Goal: Find specific page/section: Find specific page/section

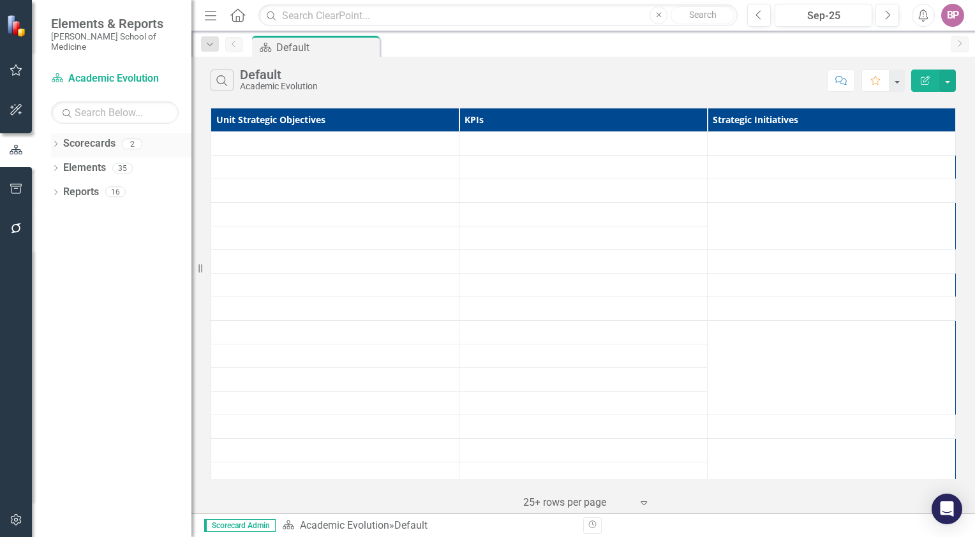
click at [109, 137] on link "Scorecards" at bounding box center [89, 144] width 52 height 15
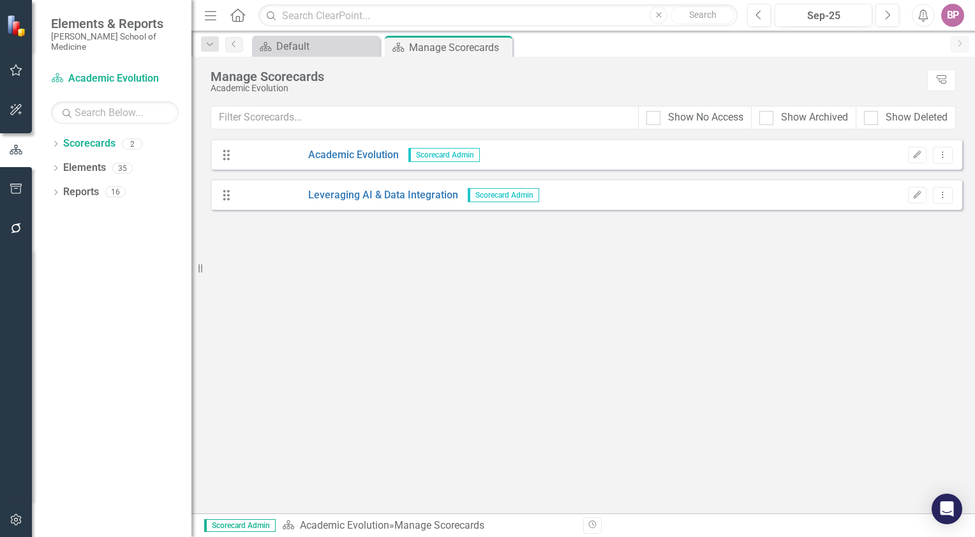
click at [458, 154] on span "Scorecard Admin" at bounding box center [444, 155] width 71 height 14
click at [382, 156] on link "Academic Evolution" at bounding box center [318, 155] width 161 height 15
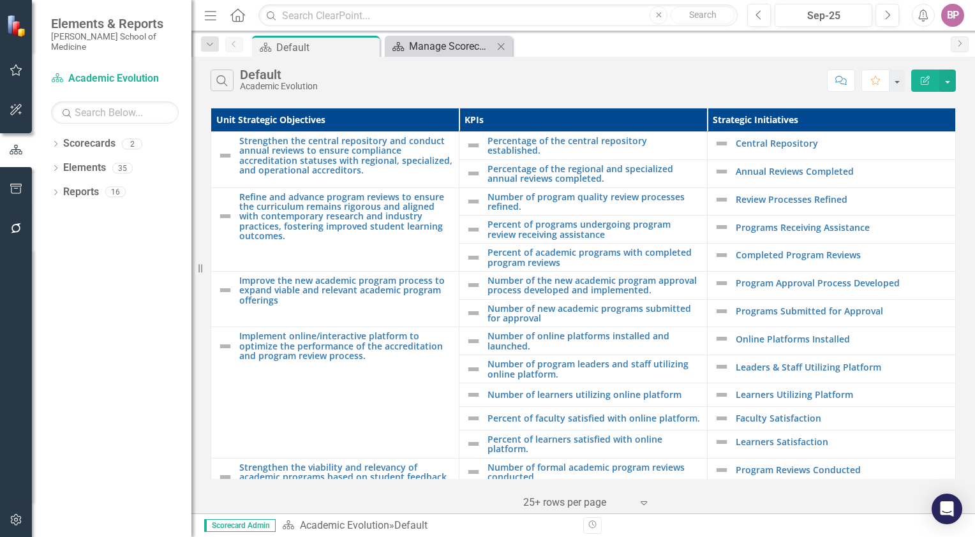
click at [427, 44] on div "Manage Scorecards" at bounding box center [451, 46] width 84 height 16
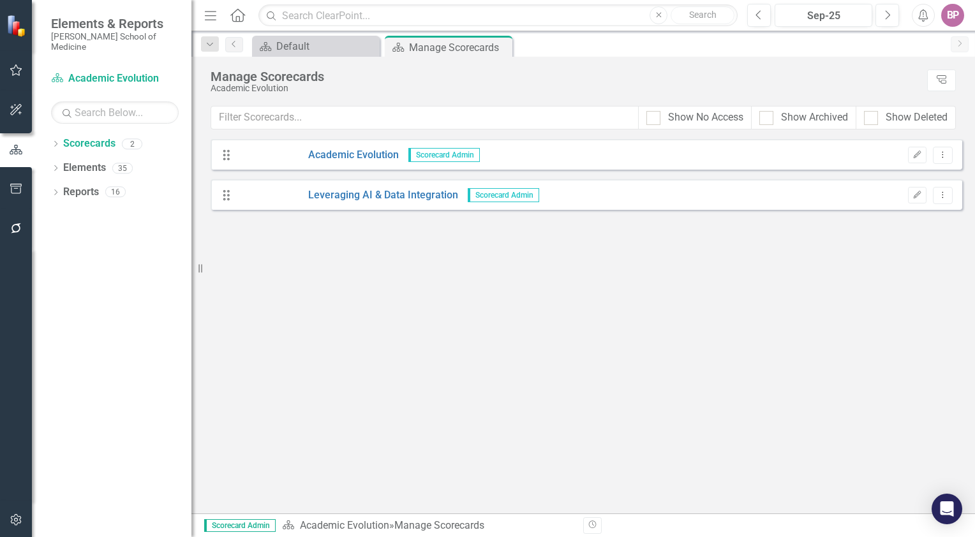
click at [230, 199] on icon "Drag" at bounding box center [226, 195] width 17 height 13
click at [230, 201] on icon "Drag" at bounding box center [226, 195] width 17 height 13
click at [946, 195] on icon "Dropdown Menu" at bounding box center [943, 195] width 11 height 8
click at [871, 213] on link "Edit Edit Scorecards" at bounding box center [879, 216] width 146 height 24
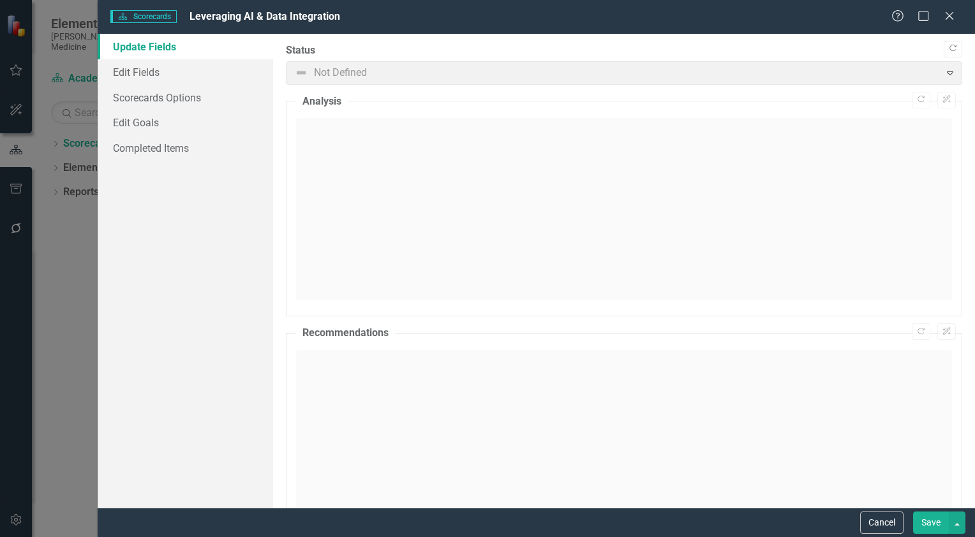
click at [61, 235] on div "Scorecards Scorecards Leveraging AI & Data Integration Help Maximize Close Upda…" at bounding box center [487, 268] width 975 height 537
click at [61, 12] on div "Scorecards Scorecards Leveraging AI & Data Integration Help Maximize Close Upda…" at bounding box center [487, 268] width 975 height 537
click at [952, 16] on icon "Close" at bounding box center [949, 16] width 16 height 12
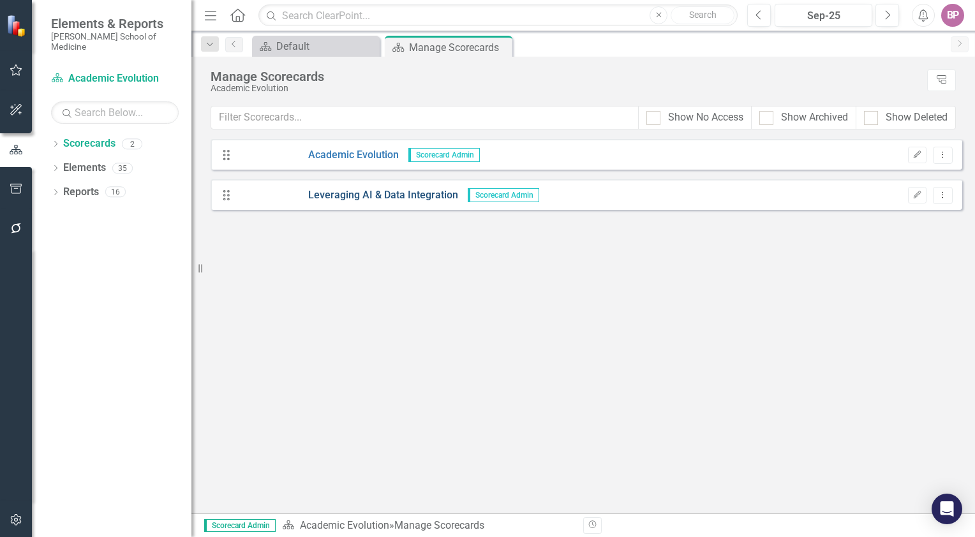
click at [341, 193] on link "Leveraging AI & Data Integration" at bounding box center [348, 195] width 220 height 15
